Goal: Obtain resource: Obtain resource

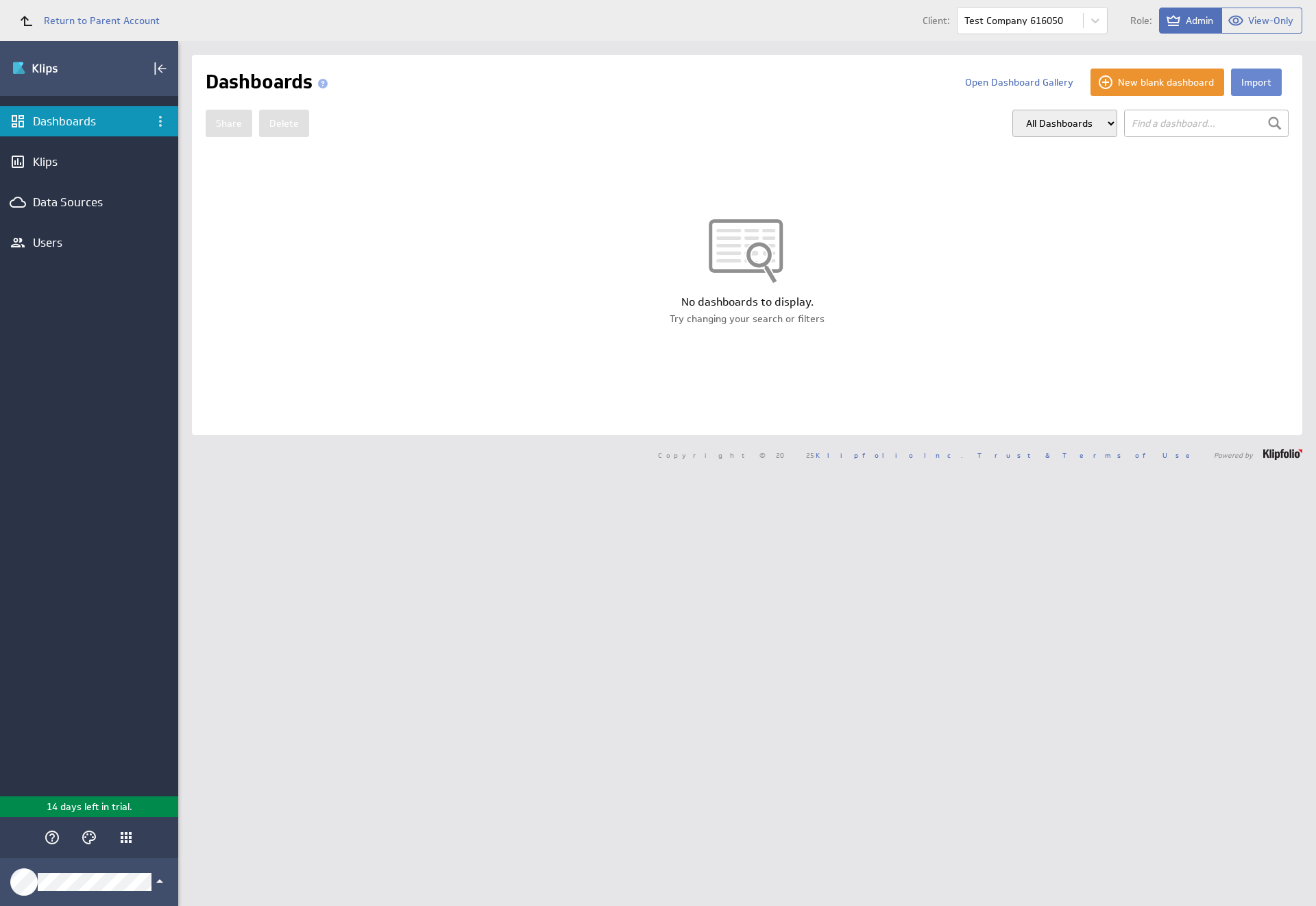
click at [1245, 82] on button "Import" at bounding box center [1256, 82] width 51 height 27
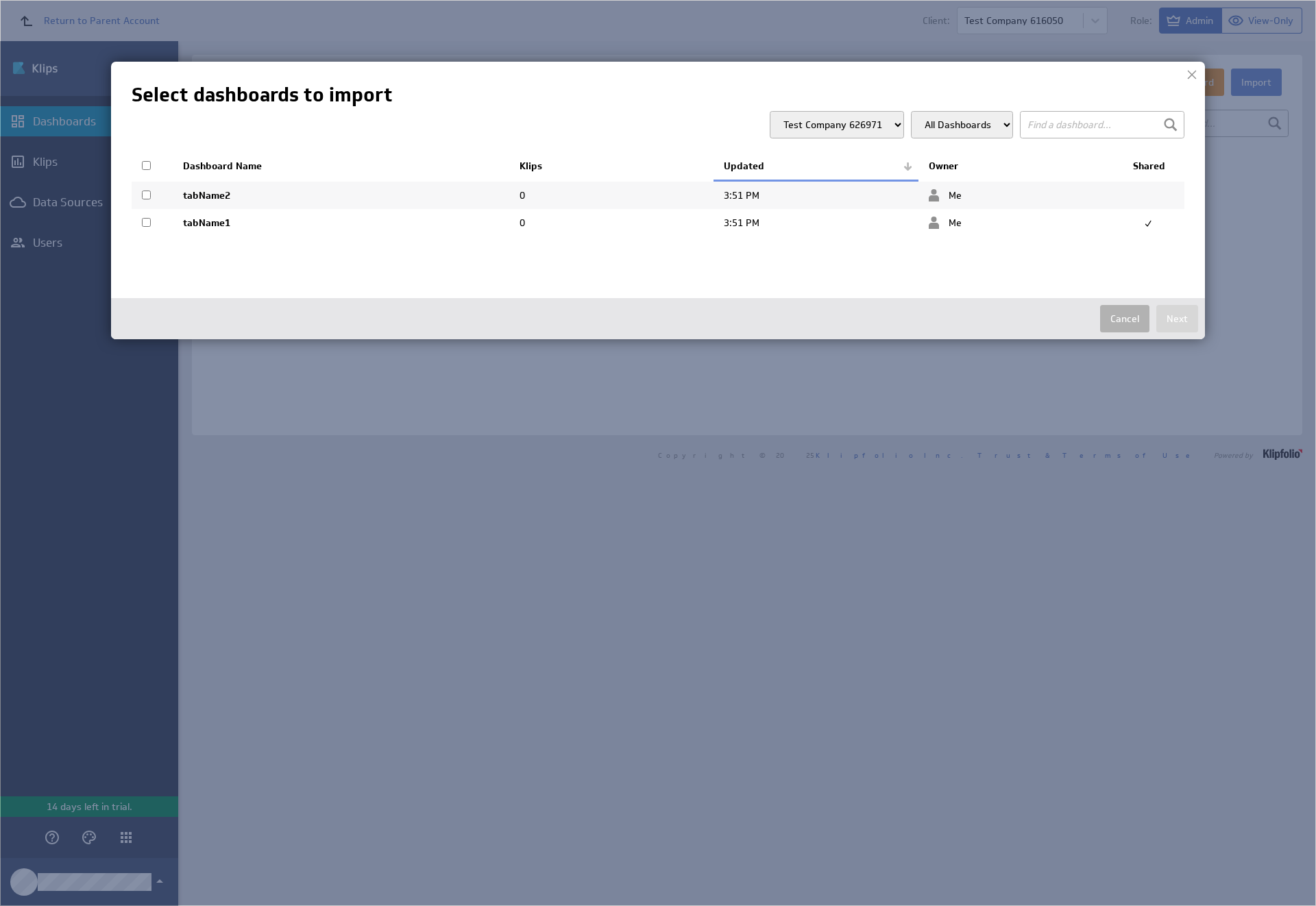
select select "1e914960eb8e9cdb7731a2a7cd2b2fba"
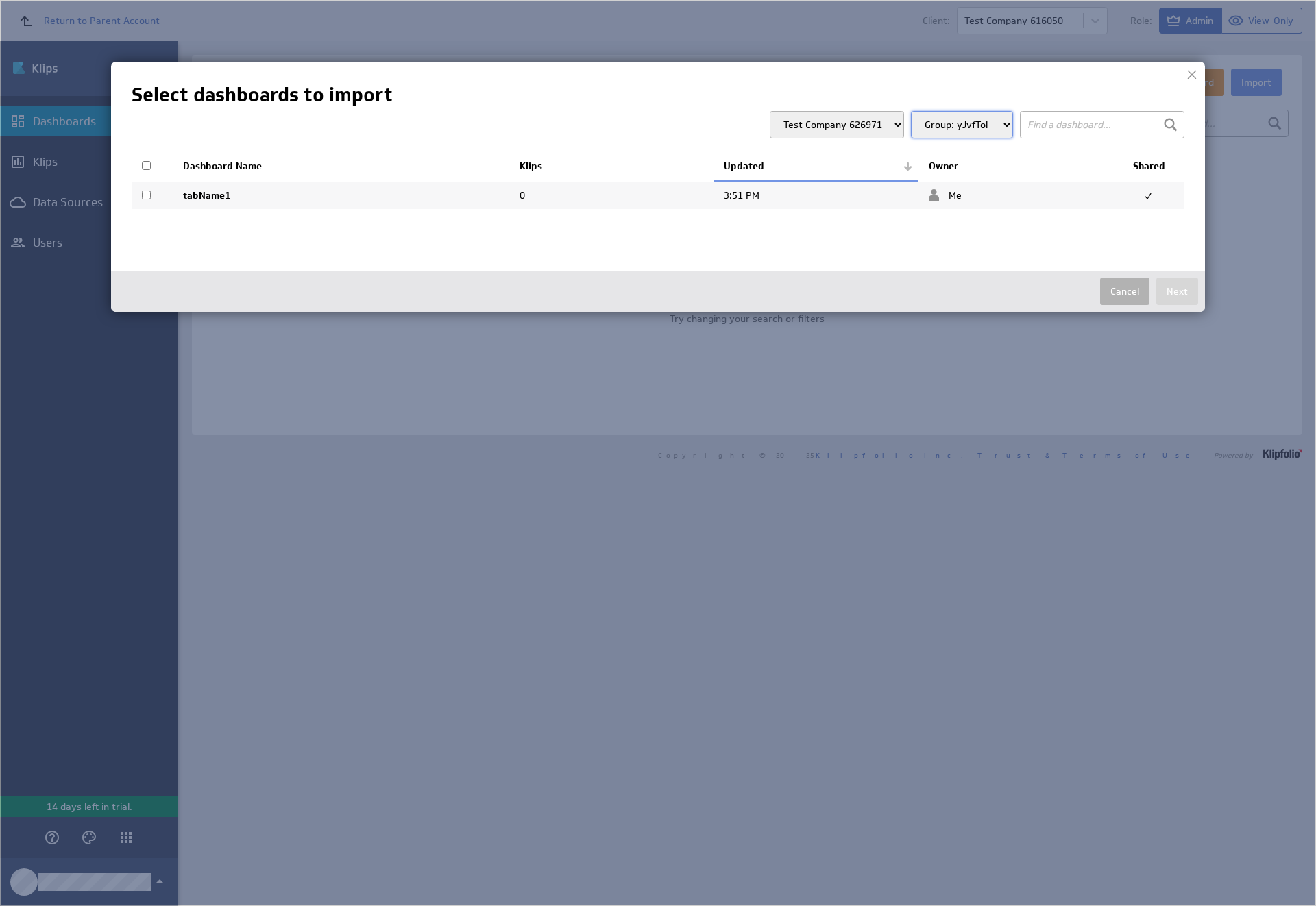
click at [146, 194] on input "checkbox" at bounding box center [146, 194] width 9 height 9
checkbox input "true"
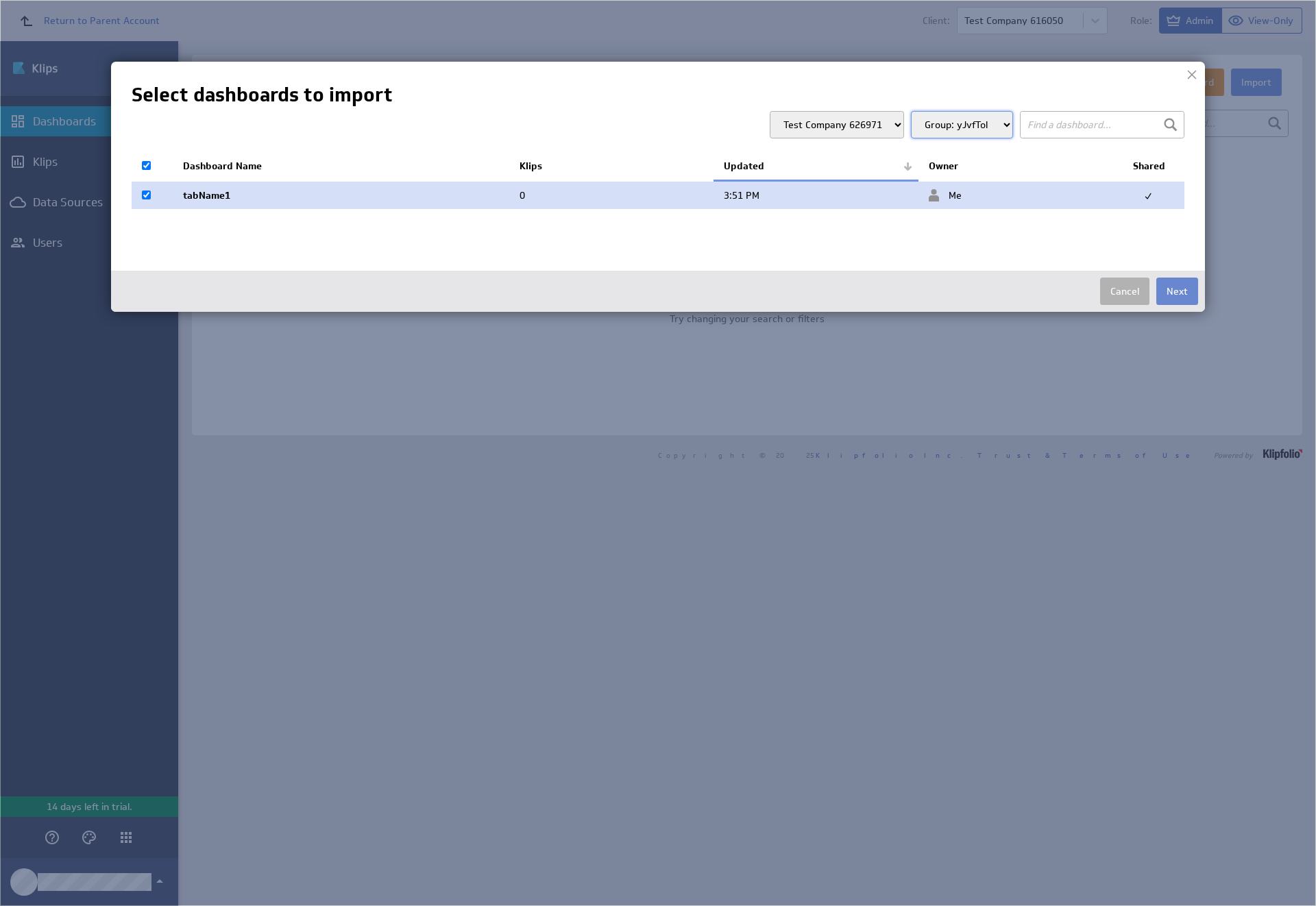
click at [1177, 291] on button "Next" at bounding box center [1177, 291] width 42 height 27
